Goal: Task Accomplishment & Management: Manage account settings

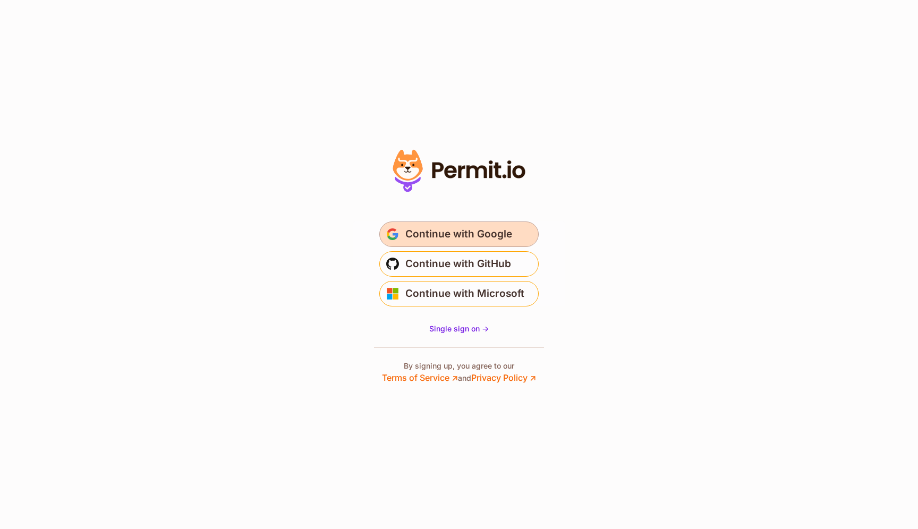
click at [460, 234] on span "Continue with Google" at bounding box center [458, 234] width 107 height 17
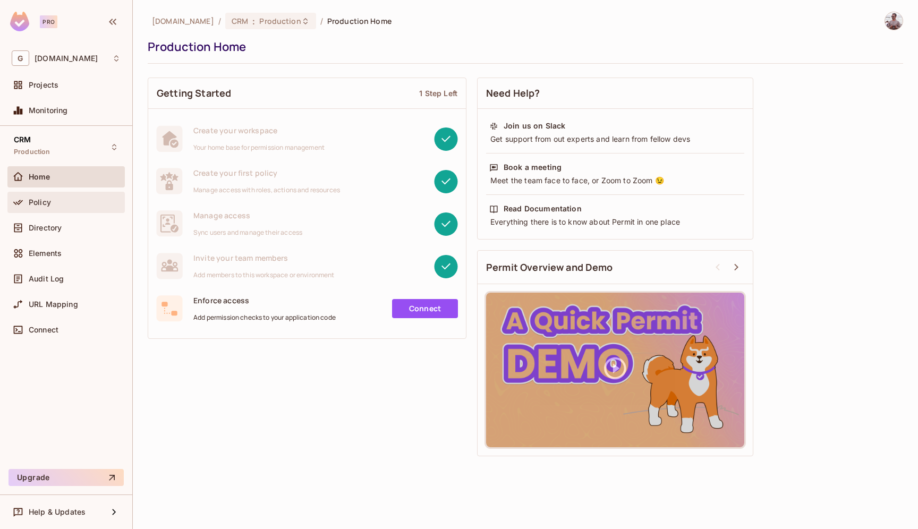
click at [50, 202] on div "Policy" at bounding box center [75, 202] width 92 height 8
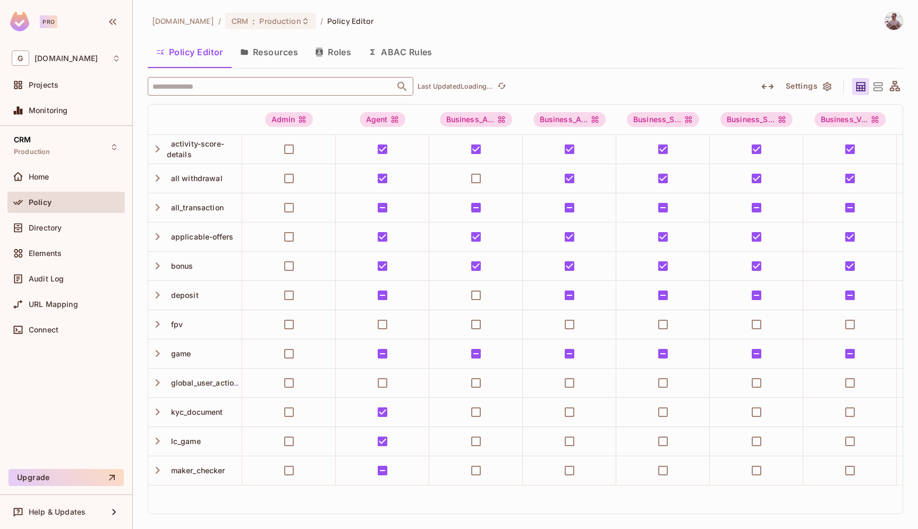
click at [254, 83] on input "text" at bounding box center [271, 86] width 243 height 19
click at [255, 89] on input "text" at bounding box center [271, 86] width 243 height 19
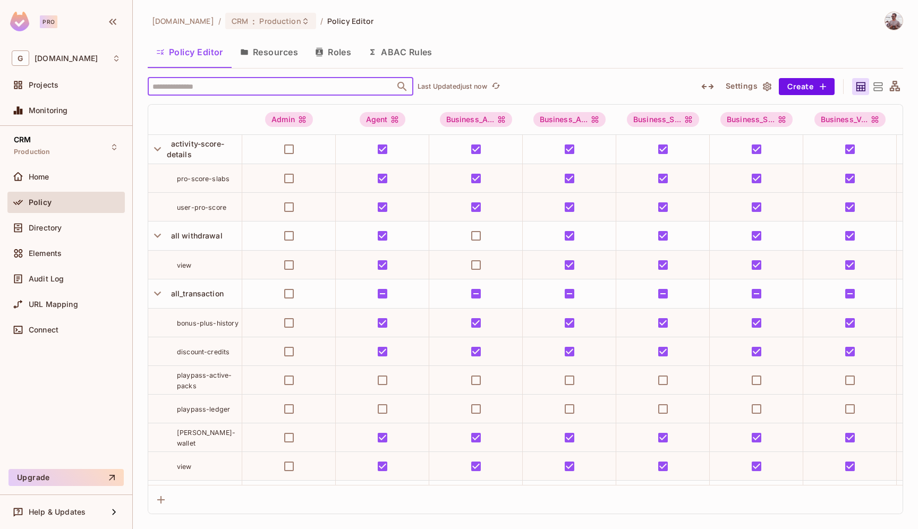
click at [255, 89] on input "text" at bounding box center [271, 86] width 243 height 19
type input "**"
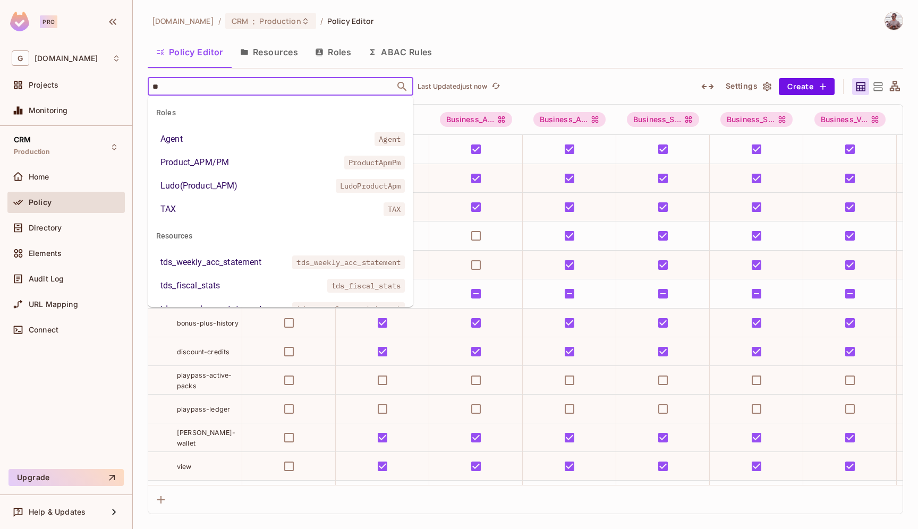
click at [179, 208] on li "TAX TAX" at bounding box center [281, 209] width 266 height 19
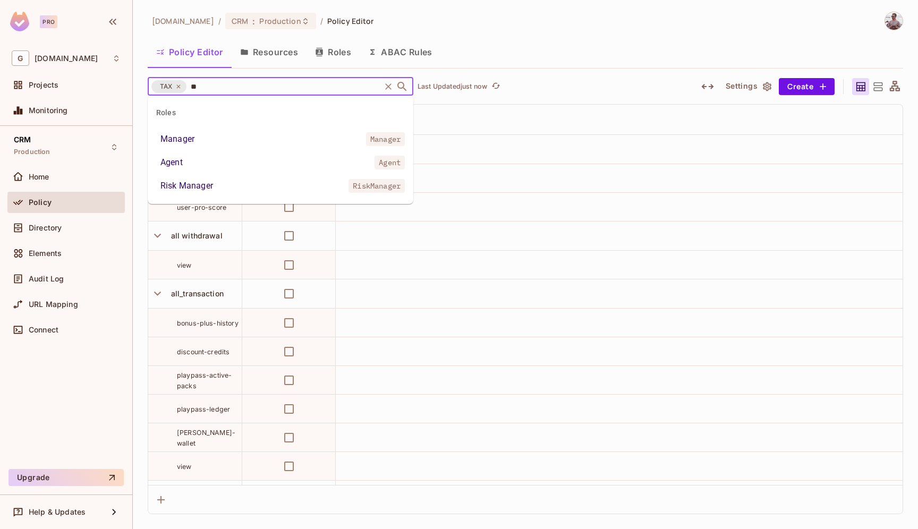
type input "***"
click at [176, 165] on div "Agent" at bounding box center [171, 162] width 22 height 13
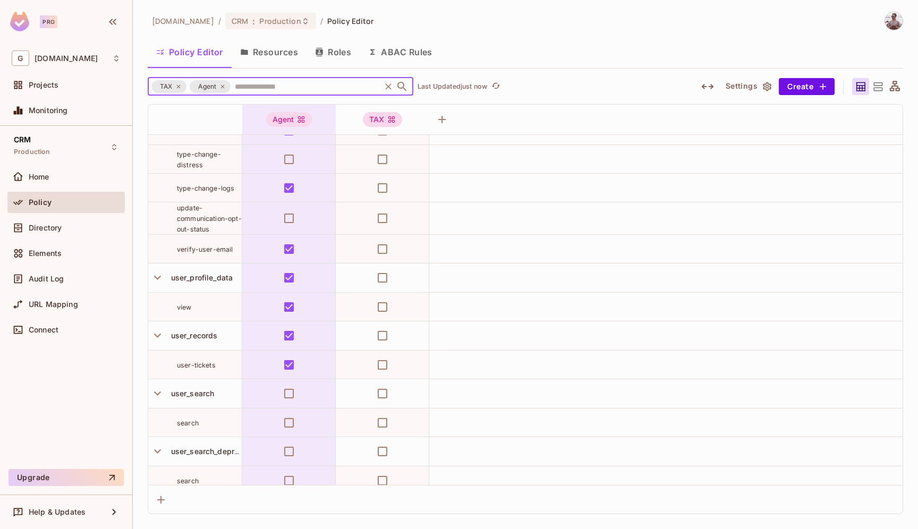
scroll to position [3018, 0]
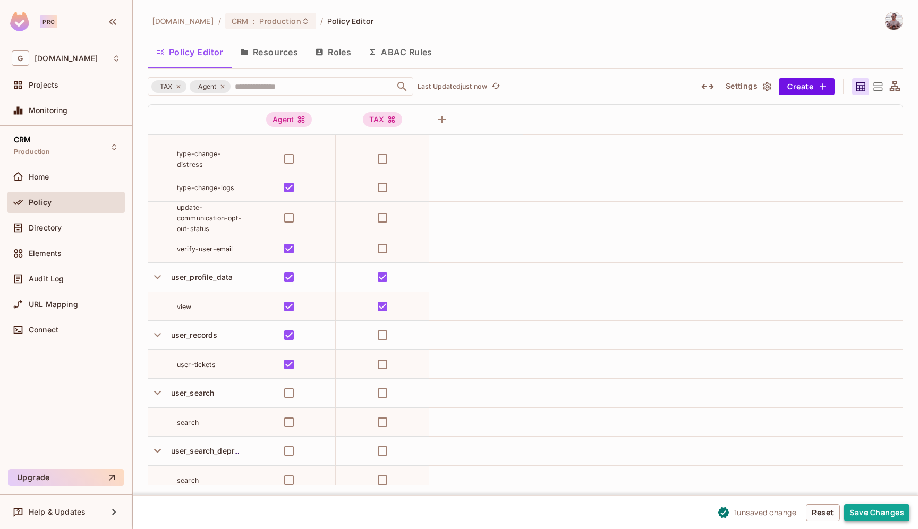
click at [891, 516] on button "Save Changes" at bounding box center [876, 512] width 65 height 17
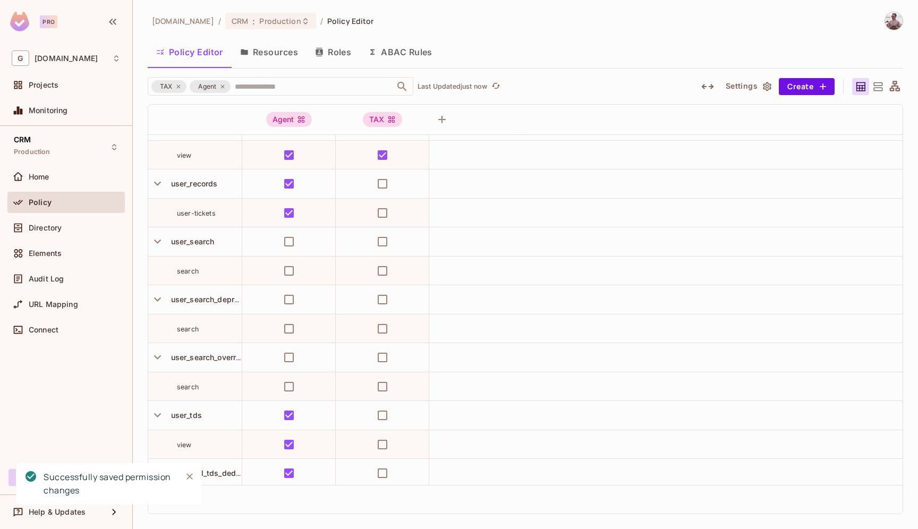
scroll to position [3202, 0]
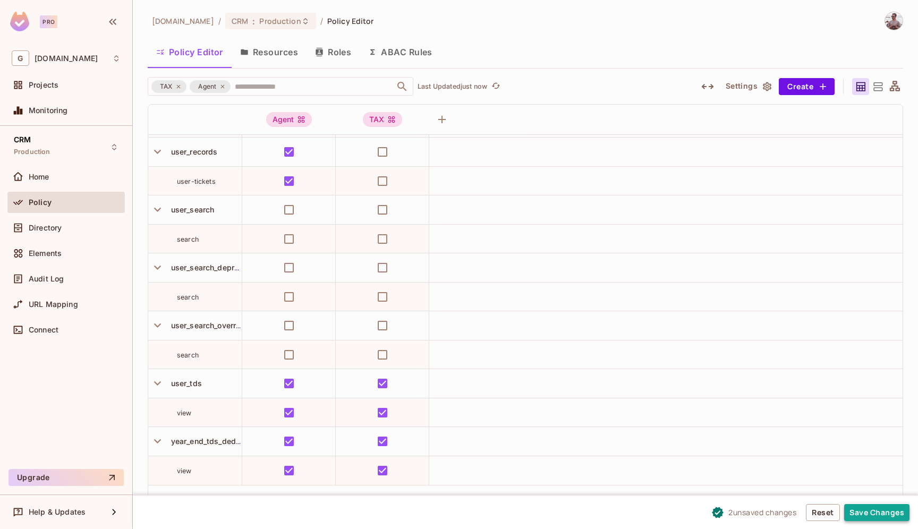
click at [859, 514] on button "Save Changes" at bounding box center [876, 512] width 65 height 17
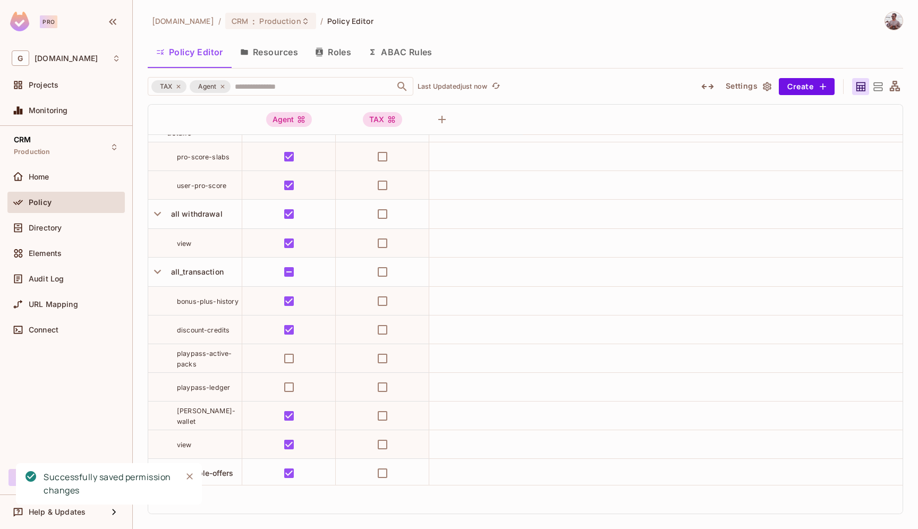
scroll to position [0, 0]
